Goal: Navigation & Orientation: Find specific page/section

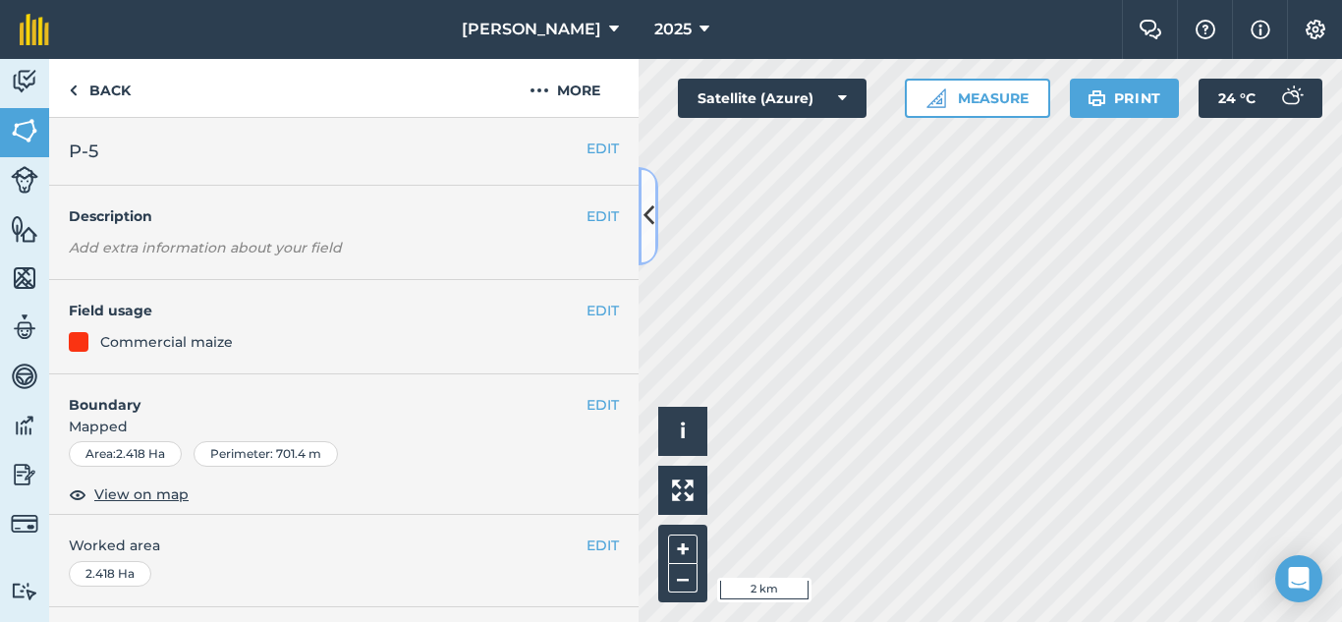
click at [654, 219] on button at bounding box center [648, 216] width 20 height 98
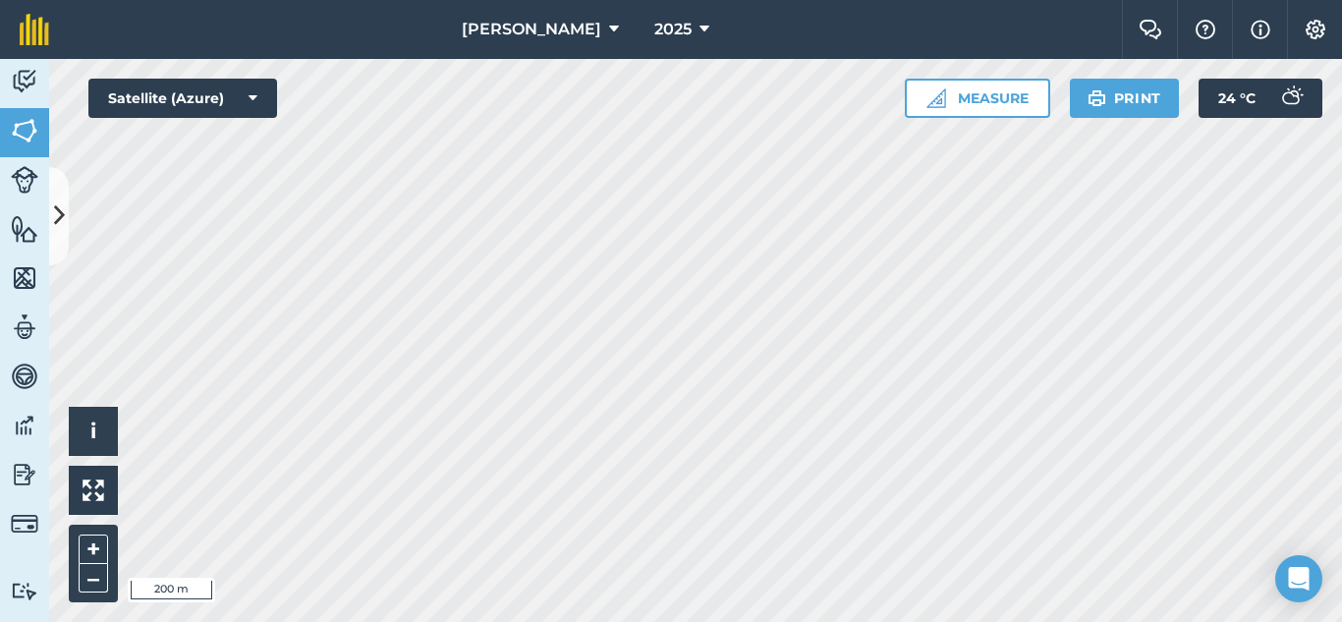
click at [542, 52] on div "[PERSON_NAME] 2025 Farm Chat Help Info Settings [PERSON_NAME] - 2025 Reproduced…" at bounding box center [671, 311] width 1342 height 622
click at [1013, 621] on html "[PERSON_NAME] 2025 Farm Chat Help Info Settings [PERSON_NAME] - 2025 Reproduced…" at bounding box center [671, 311] width 1342 height 622
